Goal: Subscribe to service/newsletter

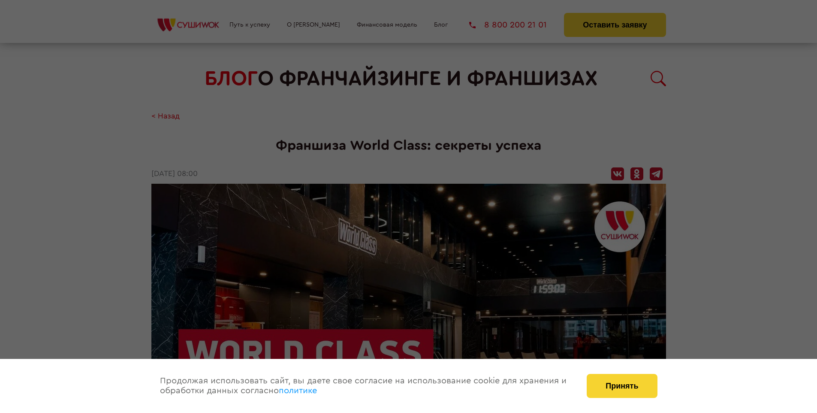
scroll to position [971, 0]
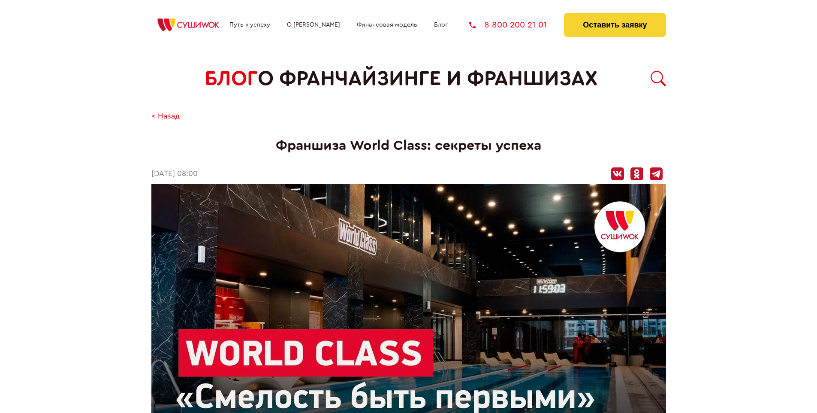
scroll to position [971, 0]
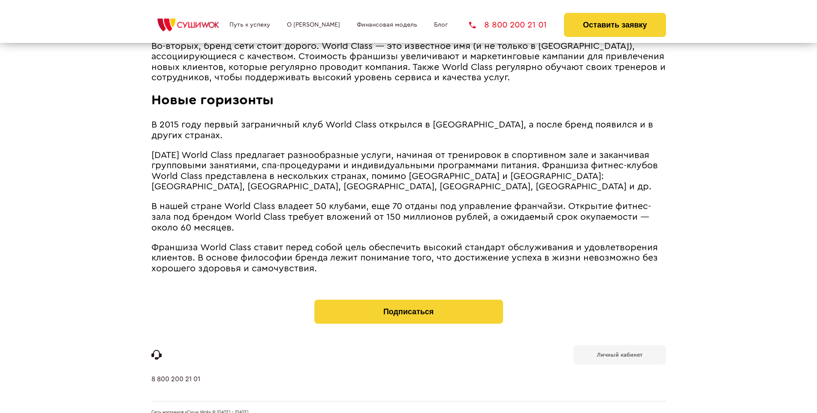
click at [619, 352] on b "Личный кабинет" at bounding box center [619, 355] width 45 height 6
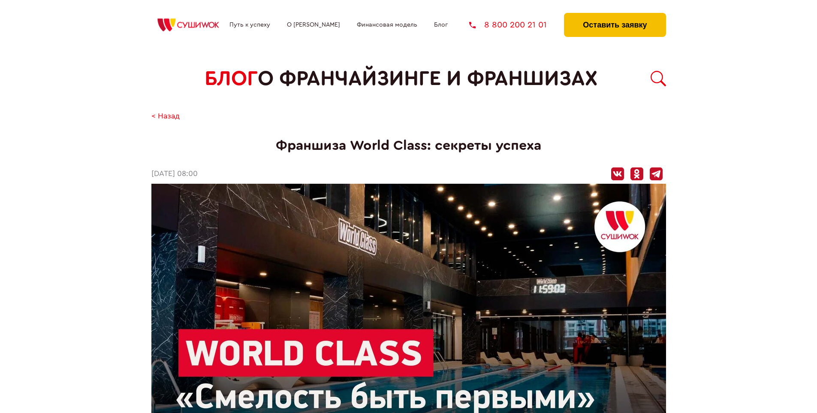
click at [615, 15] on button "Оставить заявку" at bounding box center [615, 25] width 102 height 24
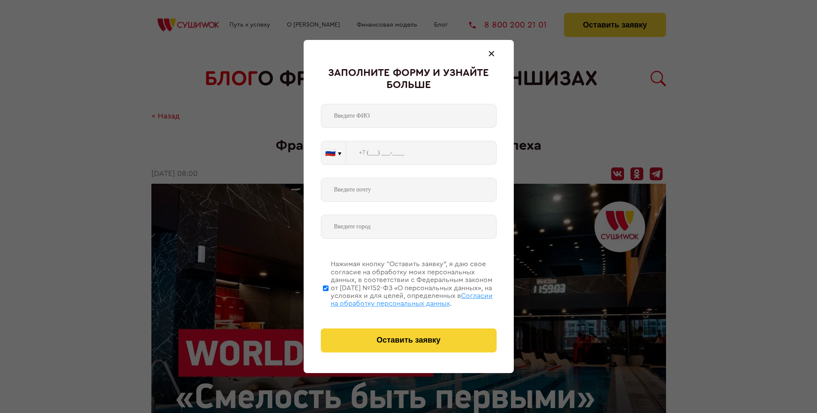
click at [398, 298] on span "Согласии на обработку персональных данных" at bounding box center [412, 299] width 162 height 15
click at [329, 298] on input "Нажимая кнопку “Оставить заявку”, я даю свое согласие на обработку моих персона…" at bounding box center [326, 288] width 6 height 69
checkbox input "false"
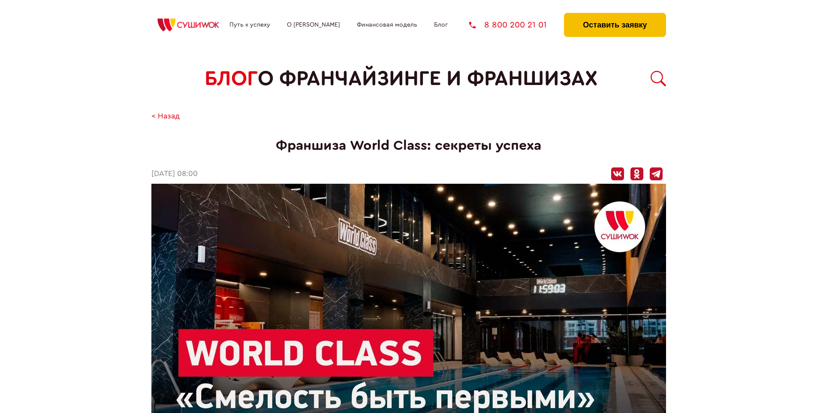
click at [615, 15] on button "Оставить заявку" at bounding box center [615, 25] width 102 height 24
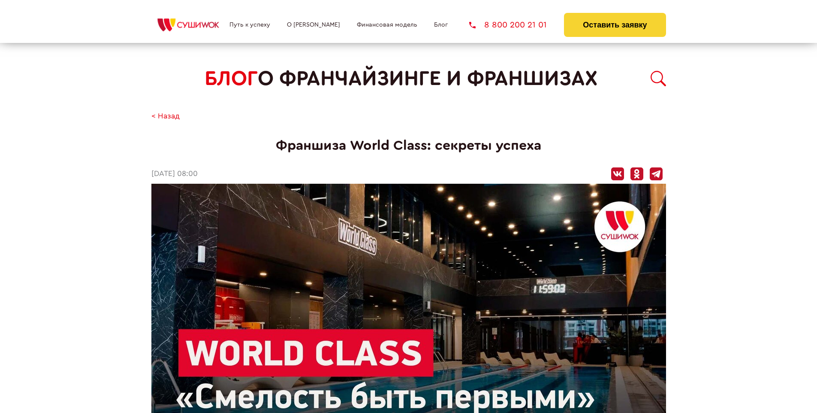
scroll to position [971, 0]
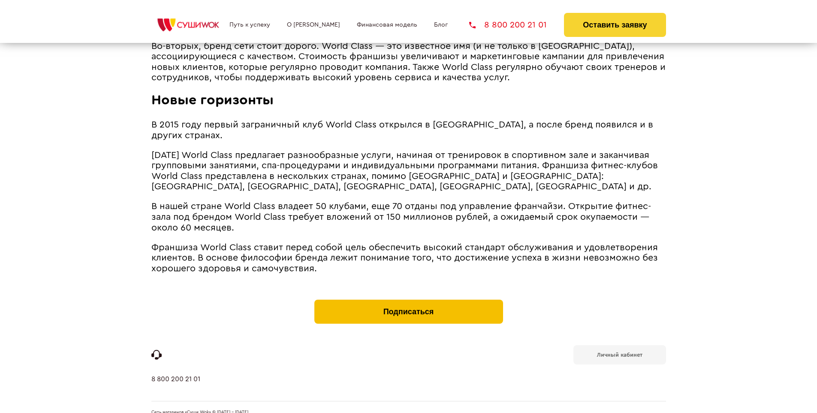
click at [408, 299] on button "Подписаться" at bounding box center [408, 311] width 189 height 24
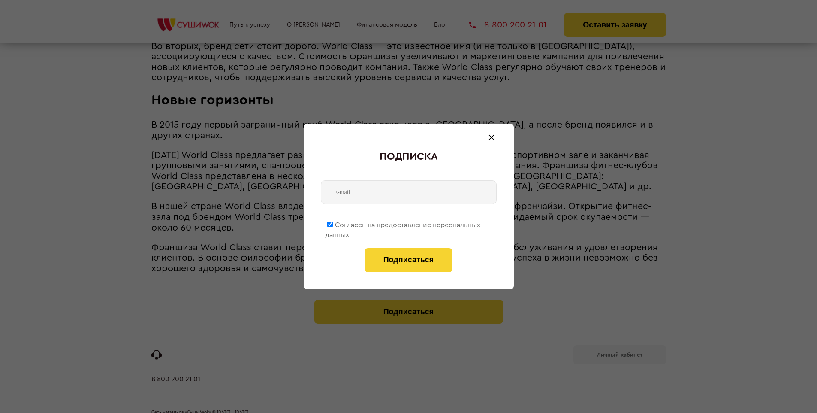
click at [403, 223] on span "Согласен на предоставление персональных данных" at bounding box center [402, 229] width 155 height 17
click at [333, 223] on input "Согласен на предоставление персональных данных" at bounding box center [330, 224] width 6 height 6
checkbox input "false"
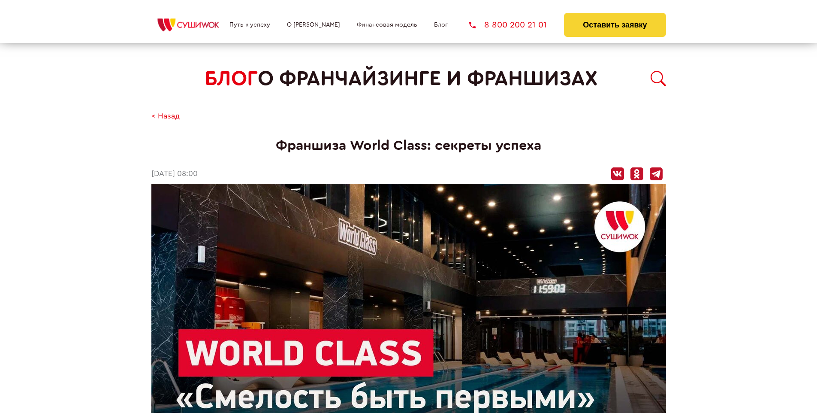
scroll to position [971, 0]
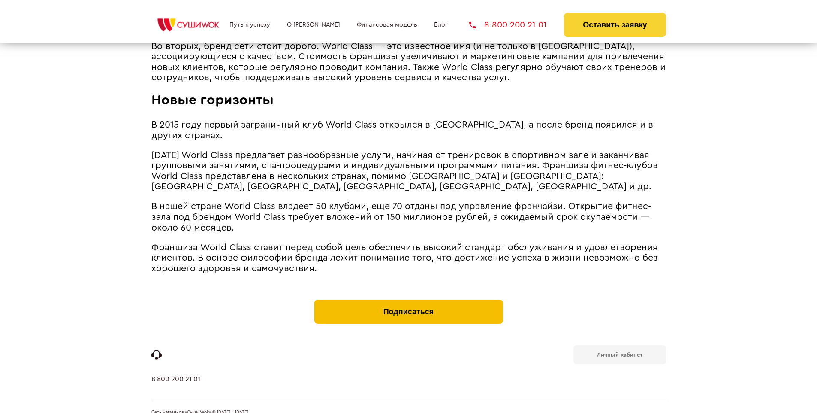
click at [408, 299] on button "Подписаться" at bounding box center [408, 311] width 189 height 24
